Goal: Check status

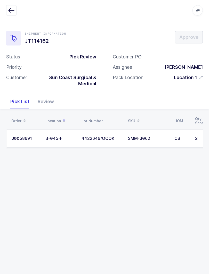
click at [47, 100] on div "Review" at bounding box center [46, 101] width 25 height 15
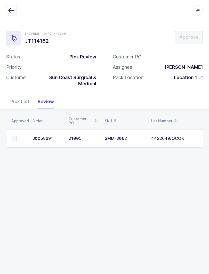
click at [21, 103] on div "Pick List" at bounding box center [19, 101] width 27 height 15
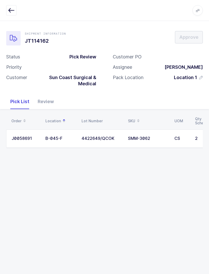
click at [174, 138] on td "CS" at bounding box center [182, 138] width 21 height 18
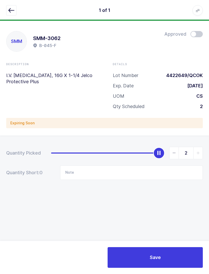
click at [199, 32] on span at bounding box center [197, 34] width 12 height 6
click at [15, 12] on button "button" at bounding box center [11, 10] width 10 height 10
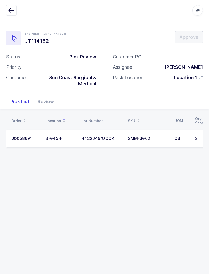
click at [50, 99] on div "Review" at bounding box center [46, 101] width 25 height 15
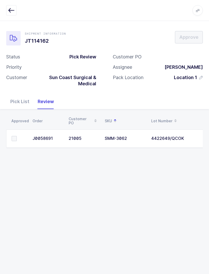
click at [20, 131] on td at bounding box center [17, 138] width 23 height 18
click at [16, 138] on span at bounding box center [14, 138] width 5 height 5
click at [17, 136] on input "checkbox" at bounding box center [17, 136] width 0 height 0
click at [192, 38] on span "Approve" at bounding box center [189, 37] width 19 height 6
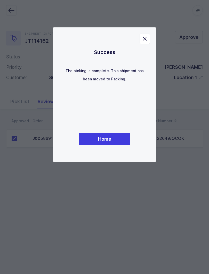
click at [120, 140] on button "Home" at bounding box center [105, 139] width 52 height 12
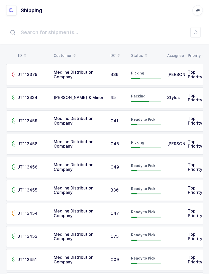
click at [139, 51] on div "Status" at bounding box center [146, 55] width 30 height 9
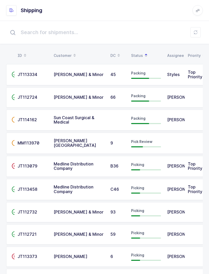
click at [136, 143] on div "Pick Review" at bounding box center [146, 143] width 30 height 8
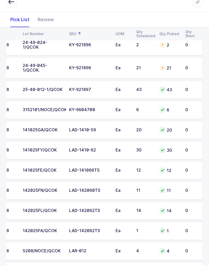
scroll to position [0, 23]
click at [16, 5] on button "button" at bounding box center [11, 10] width 10 height 10
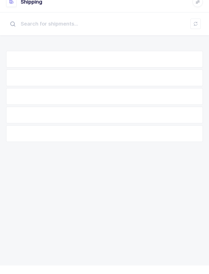
scroll to position [5, 0]
